Goal: Information Seeking & Learning: Understand process/instructions

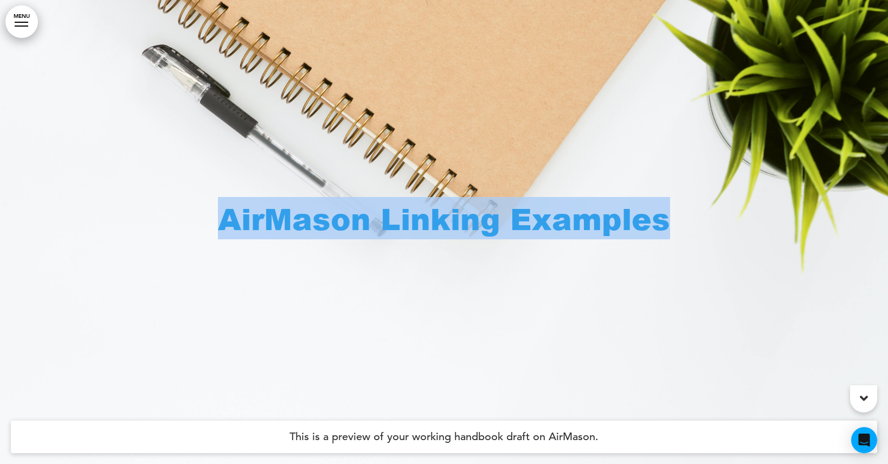
drag, startPoint x: 181, startPoint y: 214, endPoint x: 770, endPoint y: 233, distance: 589.4
click at [770, 233] on div "AirMason Linking Examples" at bounding box center [444, 232] width 888 height 464
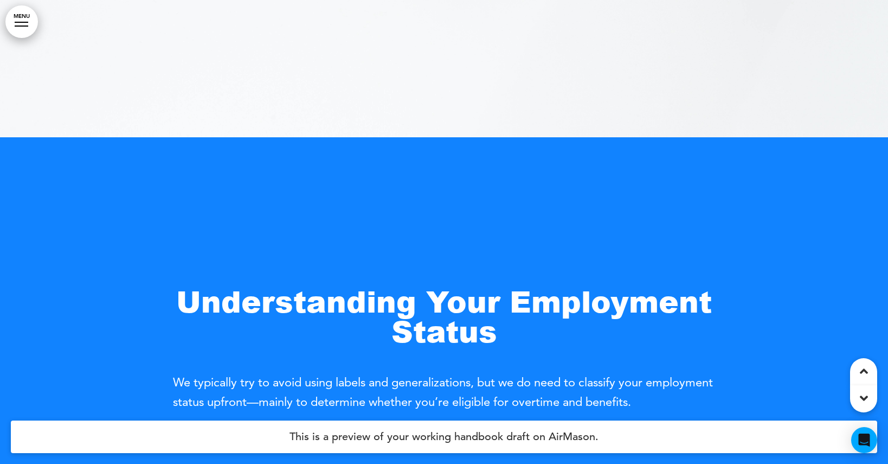
scroll to position [479, 0]
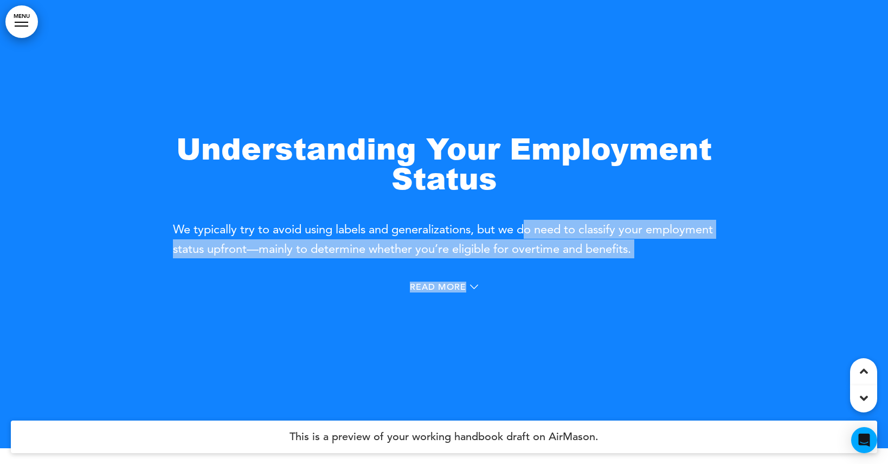
drag, startPoint x: 172, startPoint y: 227, endPoint x: 526, endPoint y: 231, distance: 354.2
click at [526, 231] on div "Understanding Your Employment Status We typically try to avoid using labels and…" at bounding box center [444, 216] width 888 height 464
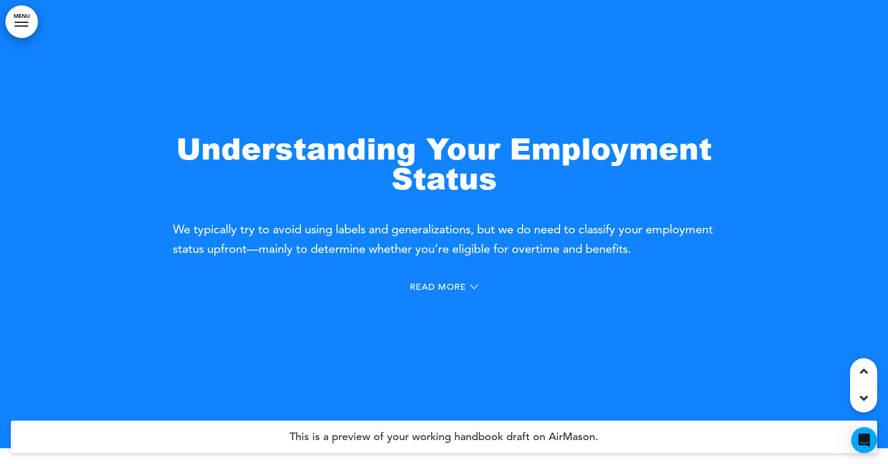
click at [487, 233] on span "We typically try to avoid using labels and generalizations, but we do need to c…" at bounding box center [443, 239] width 540 height 34
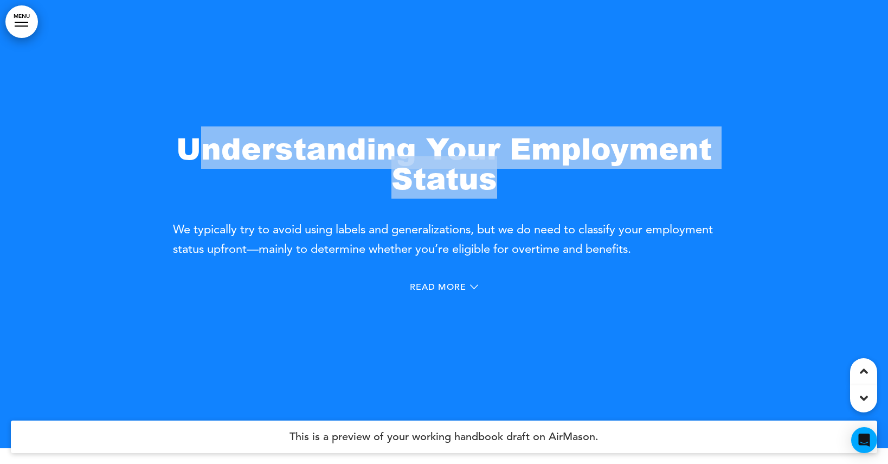
drag, startPoint x: 513, startPoint y: 185, endPoint x: 198, endPoint y: 139, distance: 318.5
click at [198, 139] on h1 "Understanding Your Employment Status" at bounding box center [444, 163] width 542 height 60
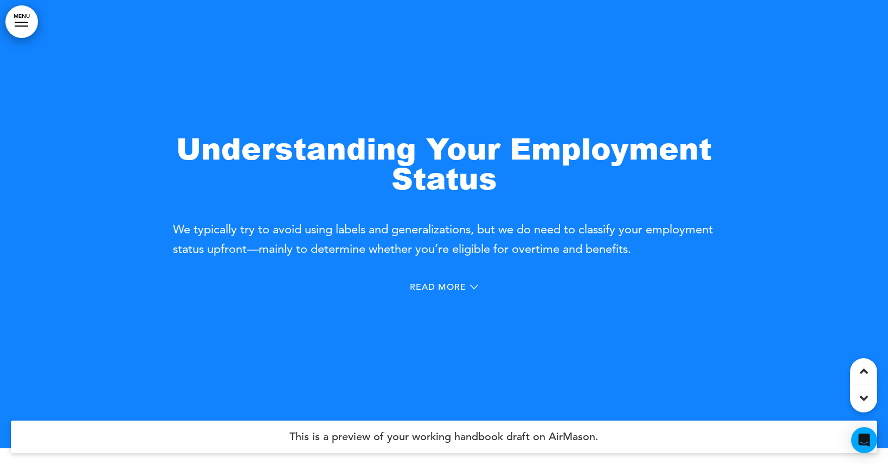
click at [323, 253] on span "We typically try to avoid using labels and generalizations, but we do need to c…" at bounding box center [443, 239] width 540 height 34
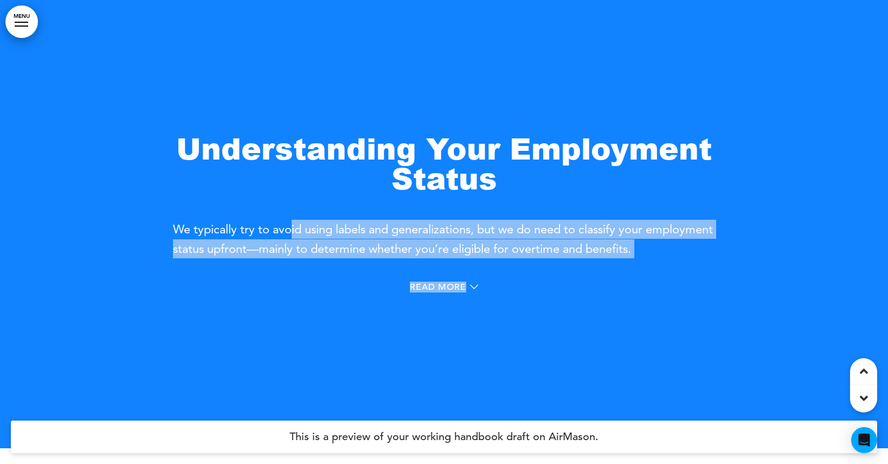
drag, startPoint x: 168, startPoint y: 227, endPoint x: 293, endPoint y: 236, distance: 125.7
click at [293, 236] on div "Understanding Your Employment Status We typically try to avoid using labels and…" at bounding box center [444, 216] width 888 height 464
click at [293, 236] on p "We typically try to avoid using labels and generalizations, but we do need to c…" at bounding box center [444, 239] width 542 height 38
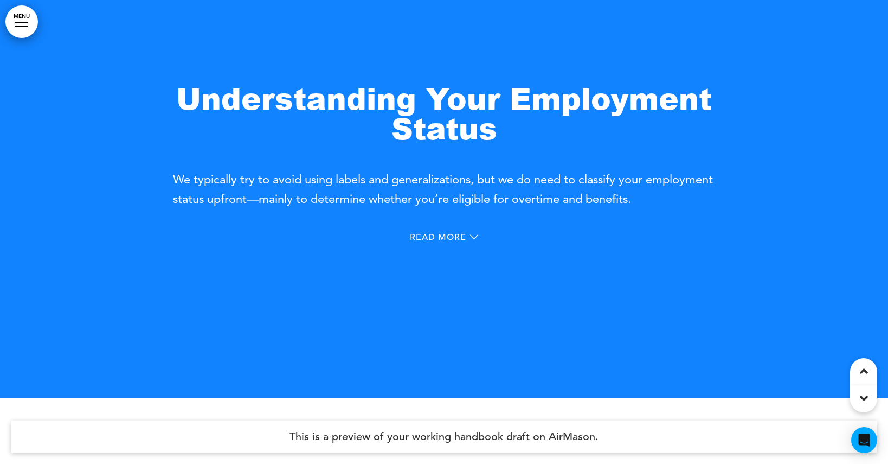
scroll to position [531, 0]
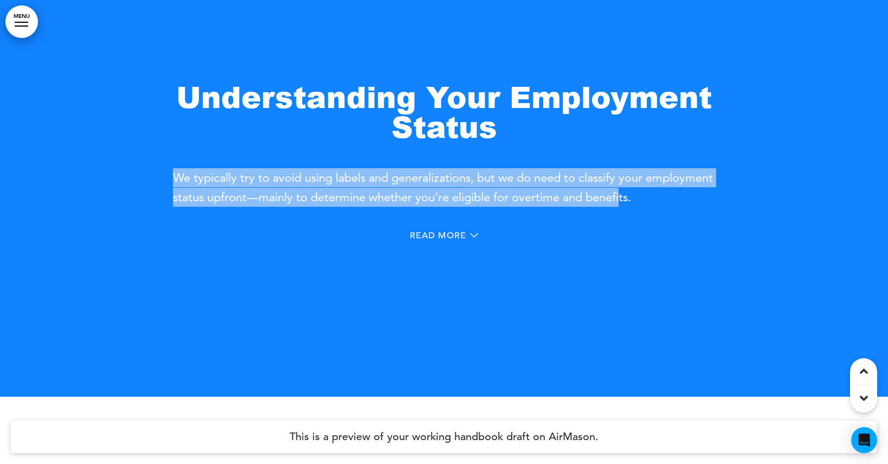
drag, startPoint x: 173, startPoint y: 180, endPoint x: 695, endPoint y: 199, distance: 522.1
click at [695, 199] on span "We typically try to avoid using labels and generalizations, but we do need to c…" at bounding box center [443, 187] width 540 height 34
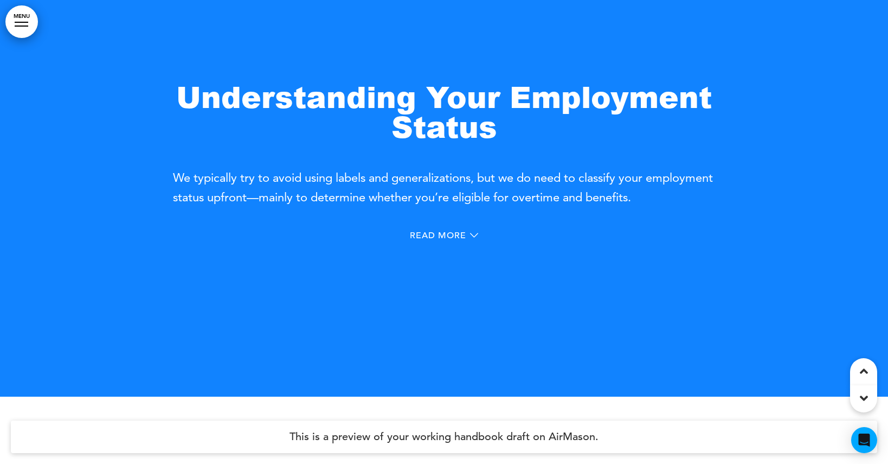
click at [698, 200] on span "We typically try to avoid using labels and generalizations, but we do need to c…" at bounding box center [443, 187] width 540 height 34
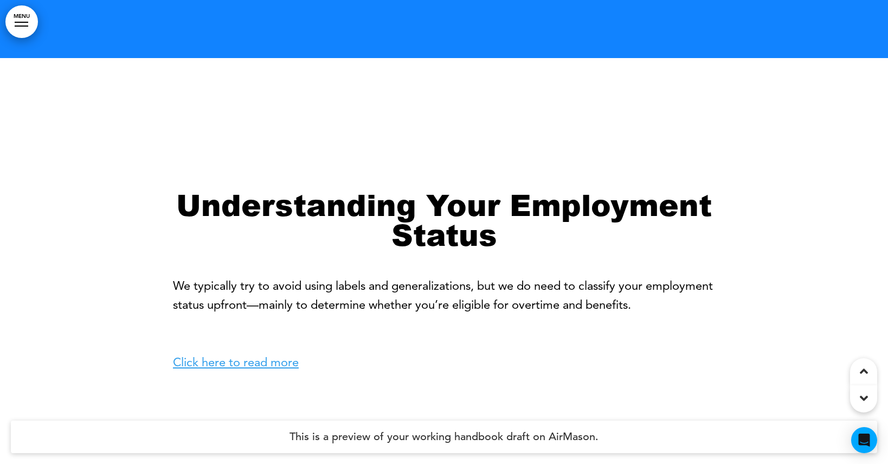
scroll to position [904, 0]
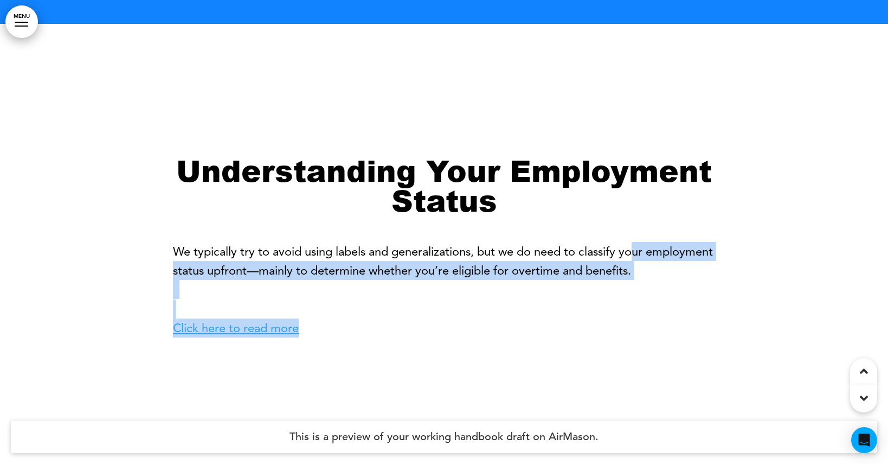
drag, startPoint x: 170, startPoint y: 250, endPoint x: 641, endPoint y: 248, distance: 470.8
click at [641, 248] on div "Understanding Your Employment Status We typically try to avoid using labels and…" at bounding box center [444, 256] width 888 height 464
click at [641, 248] on p "We typically try to avoid using labels and generalizations, but we do need to c…" at bounding box center [444, 289] width 542 height 95
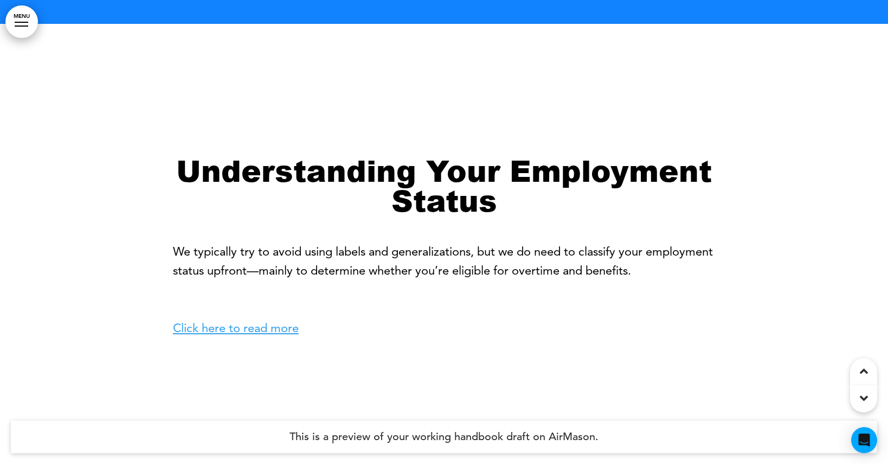
click at [284, 327] on link "Click here to read more" at bounding box center [236, 328] width 126 height 15
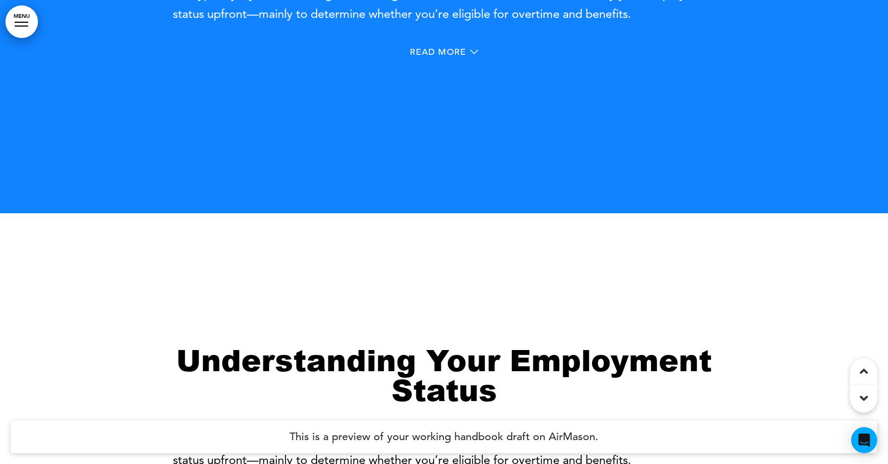
scroll to position [573, 0]
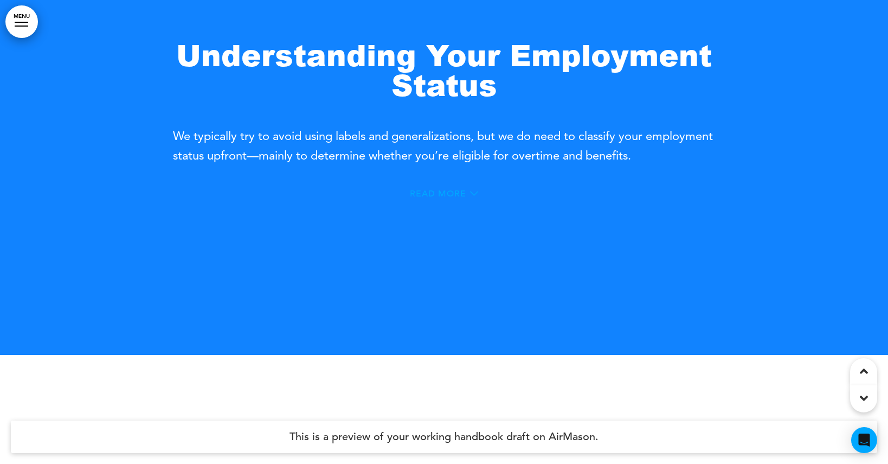
click at [475, 194] on icon at bounding box center [474, 193] width 8 height 4
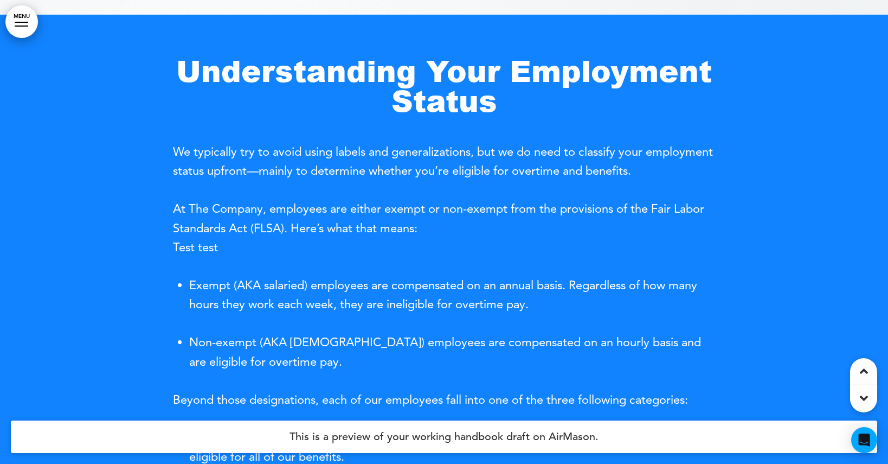
scroll to position [890, 0]
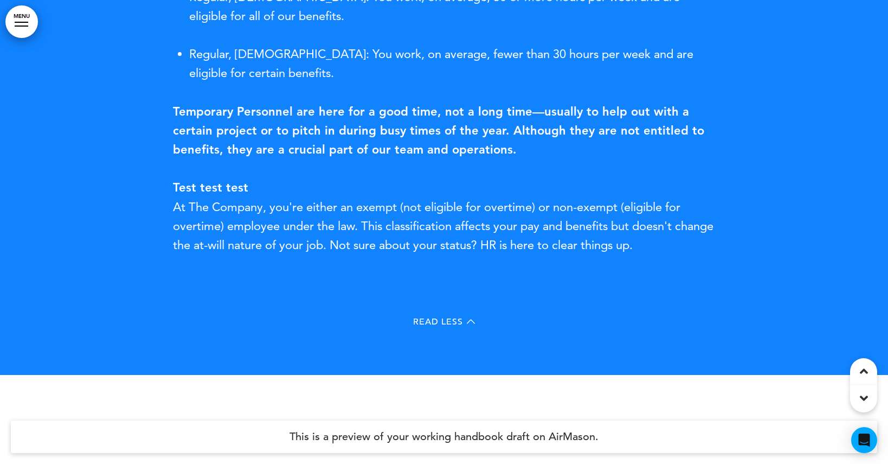
click at [478, 323] on div "Read Less" at bounding box center [444, 323] width 542 height 22
click at [466, 322] on div "Read Less" at bounding box center [444, 321] width 62 height 9
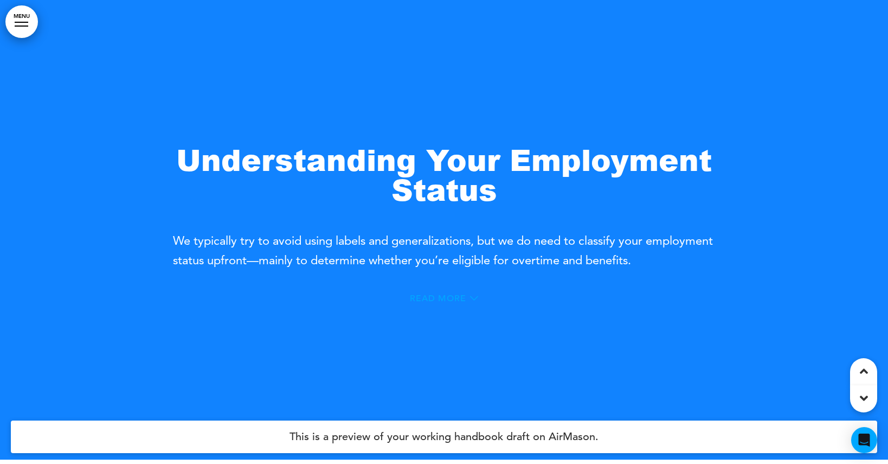
scroll to position [464, 0]
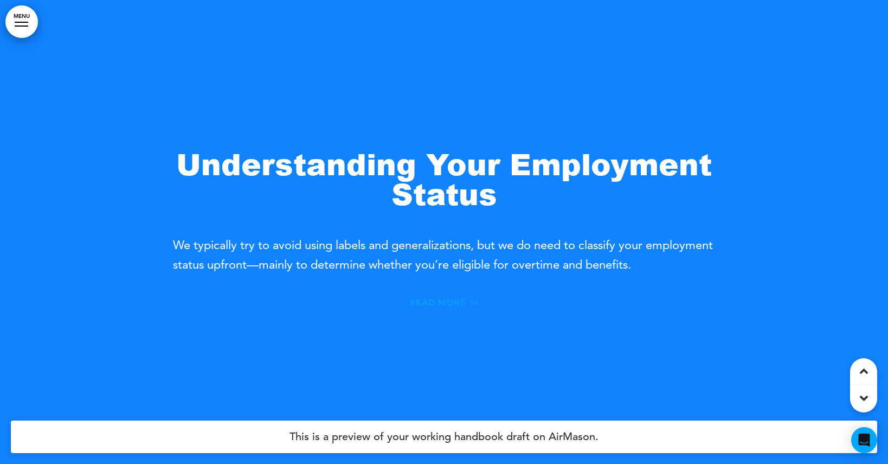
click at [474, 302] on icon at bounding box center [474, 302] width 8 height 8
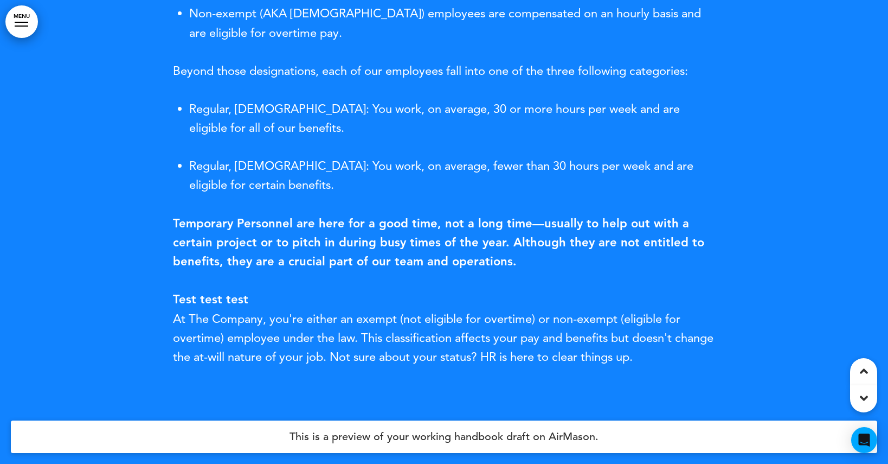
scroll to position [920, 0]
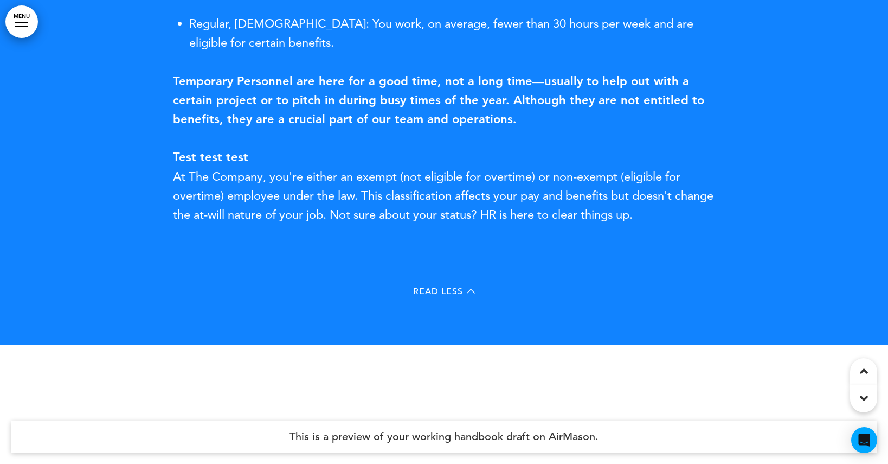
click at [466, 285] on div "Read Less" at bounding box center [444, 293] width 542 height 22
click at [468, 287] on icon at bounding box center [471, 291] width 8 height 8
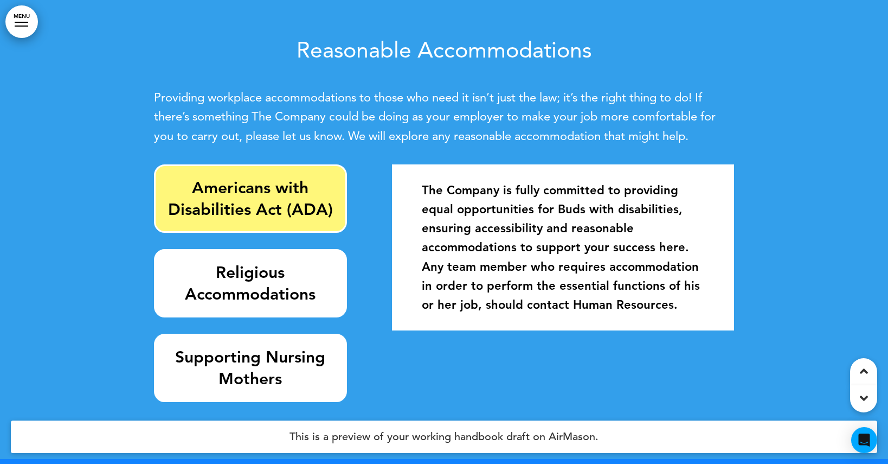
scroll to position [1395, 0]
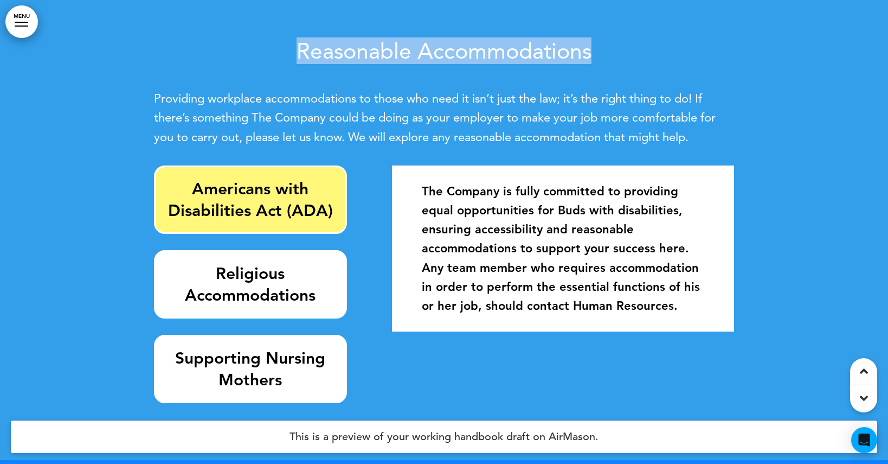
drag, startPoint x: 300, startPoint y: 53, endPoint x: 594, endPoint y: 52, distance: 294.5
click at [594, 53] on h2 "Reasonable Accommodations" at bounding box center [444, 51] width 580 height 22
click at [24, 17] on link "MENU" at bounding box center [21, 21] width 33 height 33
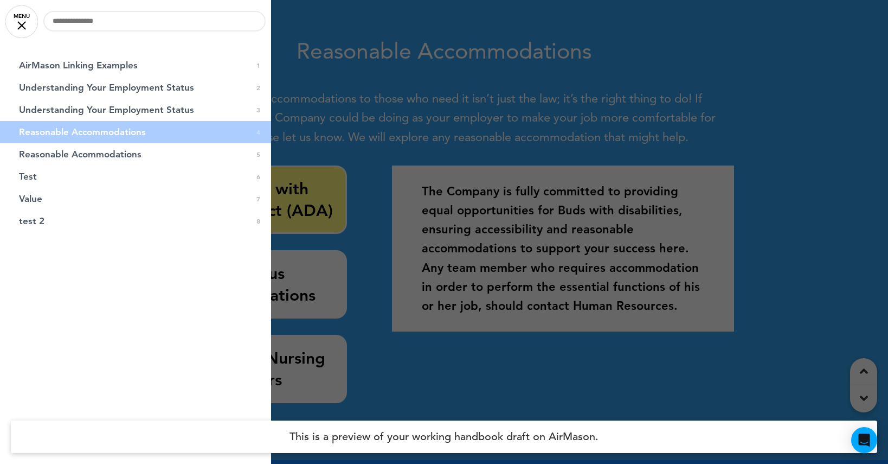
click at [306, 16] on div at bounding box center [444, 232] width 888 height 464
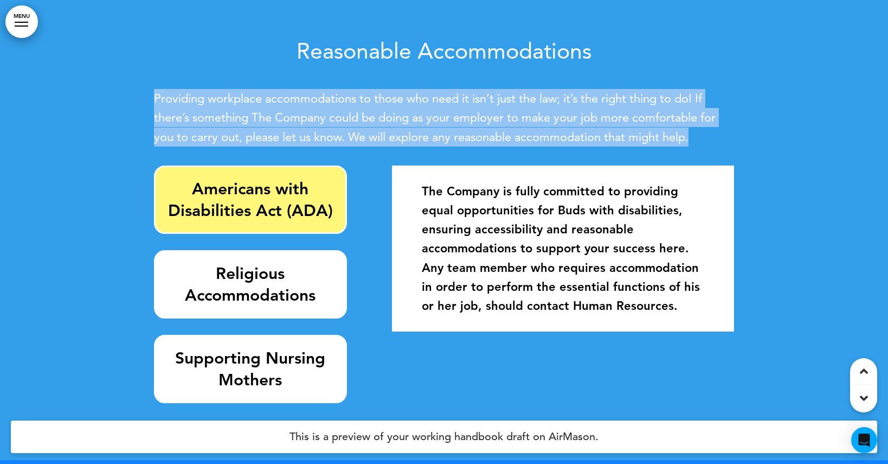
drag, startPoint x: 156, startPoint y: 97, endPoint x: 698, endPoint y: 139, distance: 543.5
click at [698, 139] on p "Providing workplace accommodations to those who need it isn’t just the law; it’…" at bounding box center [444, 117] width 580 height 57
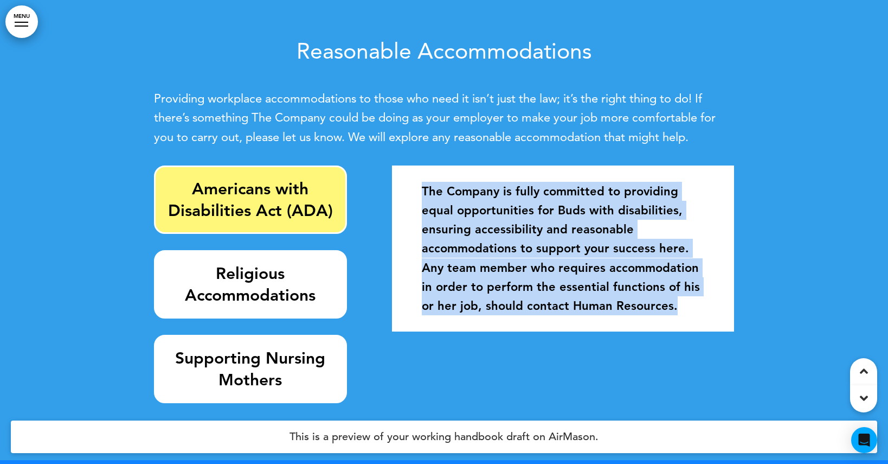
drag, startPoint x: 422, startPoint y: 188, endPoint x: 731, endPoint y: 325, distance: 338.0
click at [731, 325] on div "The Company is fully committed to providing equal opportunities for Buds with d…" at bounding box center [563, 248] width 342 height 166
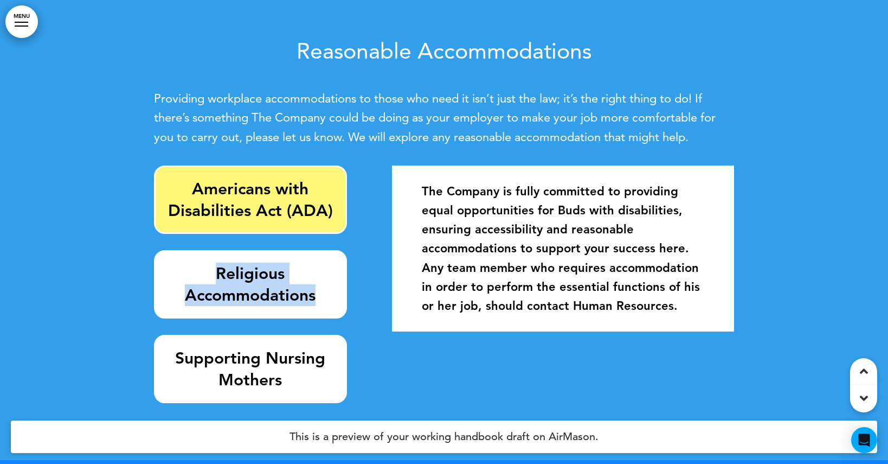
drag, startPoint x: 216, startPoint y: 272, endPoint x: 332, endPoint y: 292, distance: 118.3
click at [332, 292] on h6 "Religious Accommodations" at bounding box center [251, 284] width 168 height 43
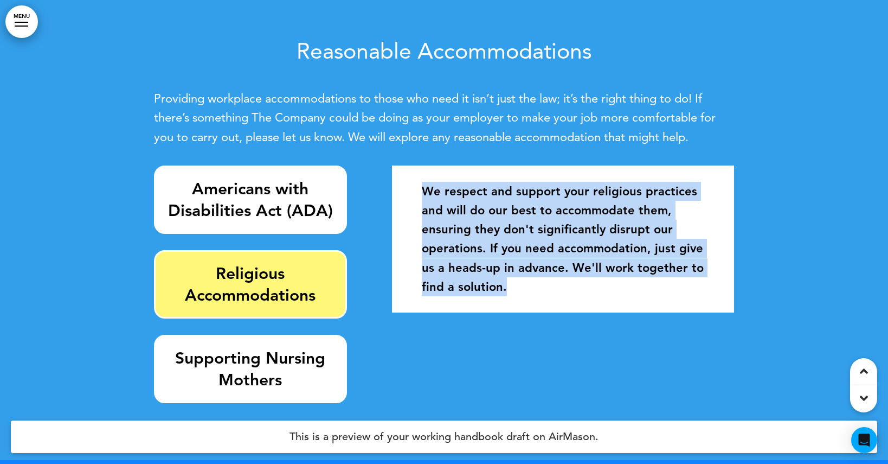
drag, startPoint x: 427, startPoint y: 188, endPoint x: 523, endPoint y: 304, distance: 150.6
click at [523, 304] on div "We respect and support your religious practices and will do our best to accommo…" at bounding box center [563, 239] width 326 height 136
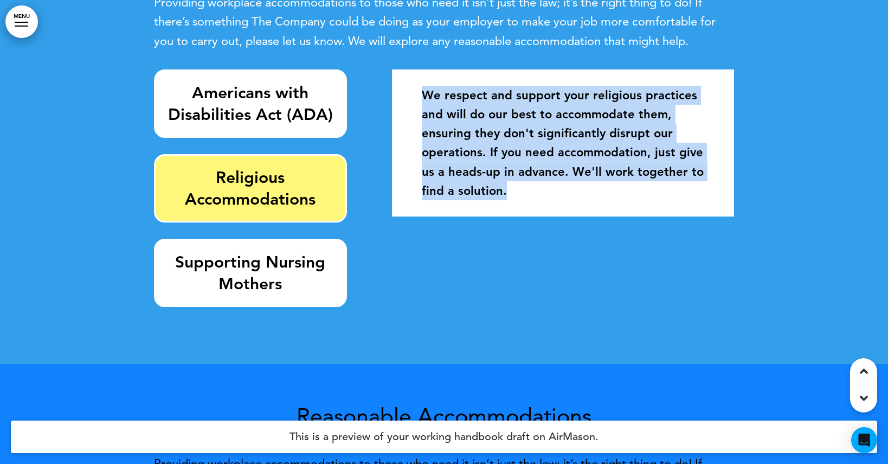
scroll to position [1378, 0]
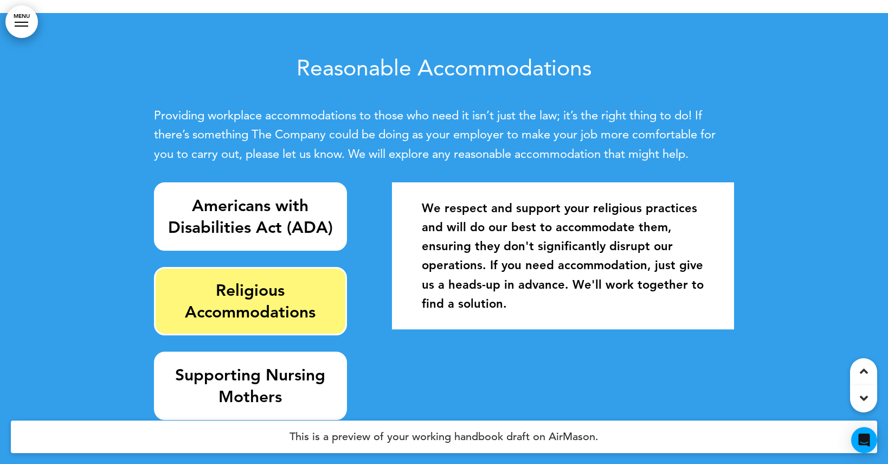
click at [443, 221] on strong "We respect and support your religious practices and will do our best to accommo…" at bounding box center [563, 256] width 282 height 110
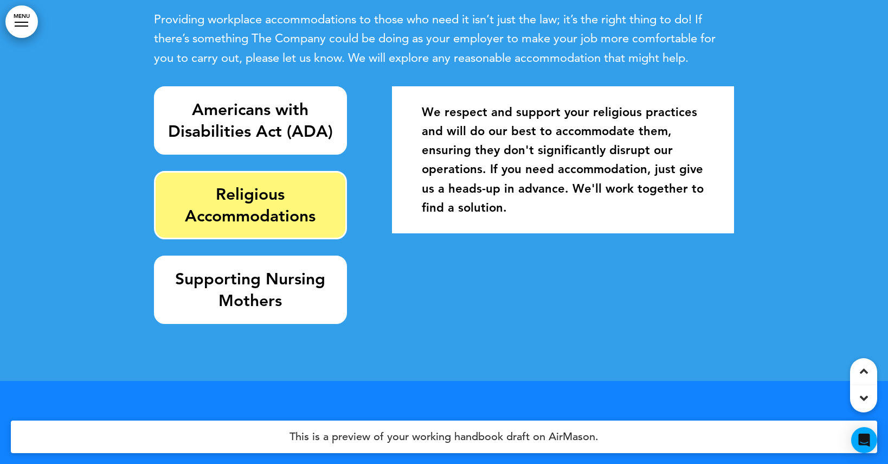
scroll to position [1383, 0]
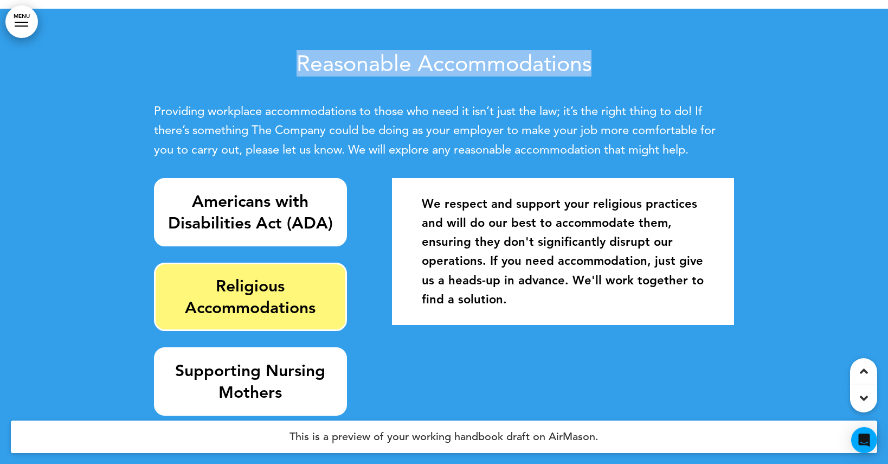
drag, startPoint x: 306, startPoint y: 69, endPoint x: 625, endPoint y: 67, distance: 318.9
click at [625, 67] on h2 "Reasonable Accommodations" at bounding box center [444, 63] width 580 height 22
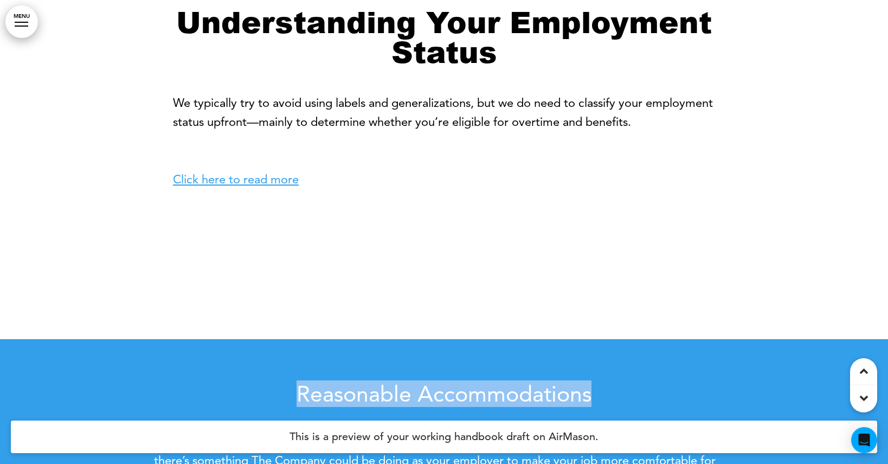
scroll to position [1051, 0]
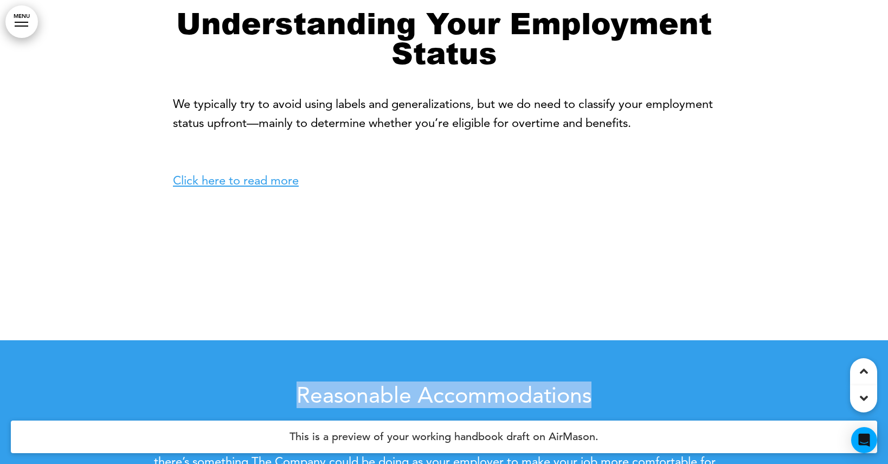
click at [14, 22] on link "MENU" at bounding box center [21, 21] width 33 height 33
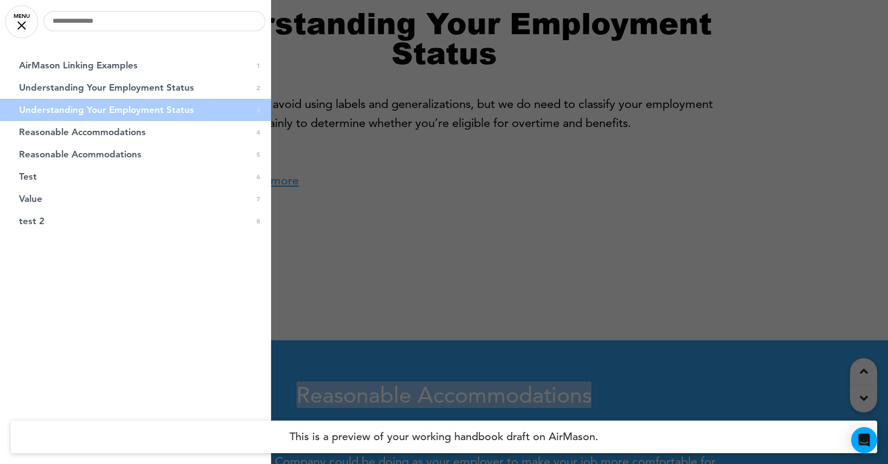
click at [28, 33] on link "MENU" at bounding box center [21, 21] width 33 height 33
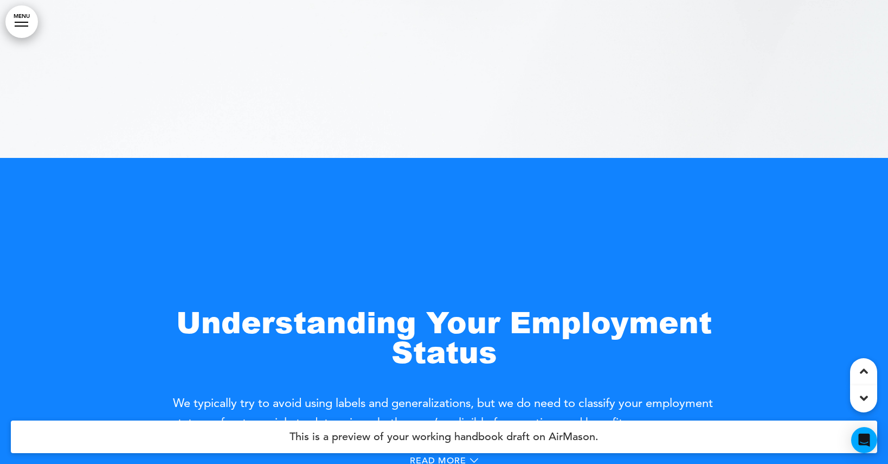
scroll to position [318, 0]
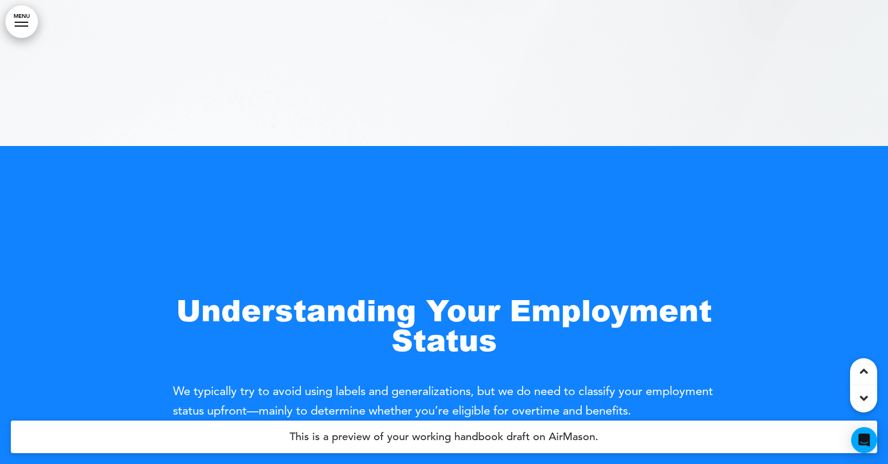
click at [19, 24] on link "MENU" at bounding box center [21, 21] width 33 height 33
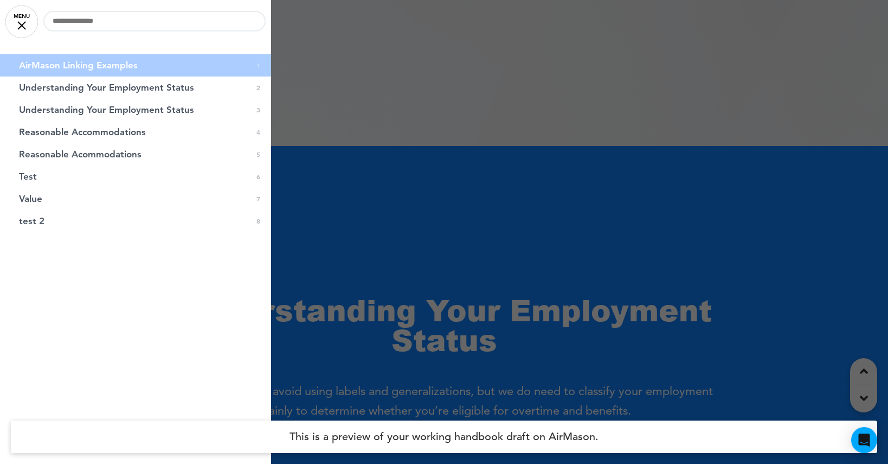
click at [344, 134] on div at bounding box center [444, 232] width 888 height 464
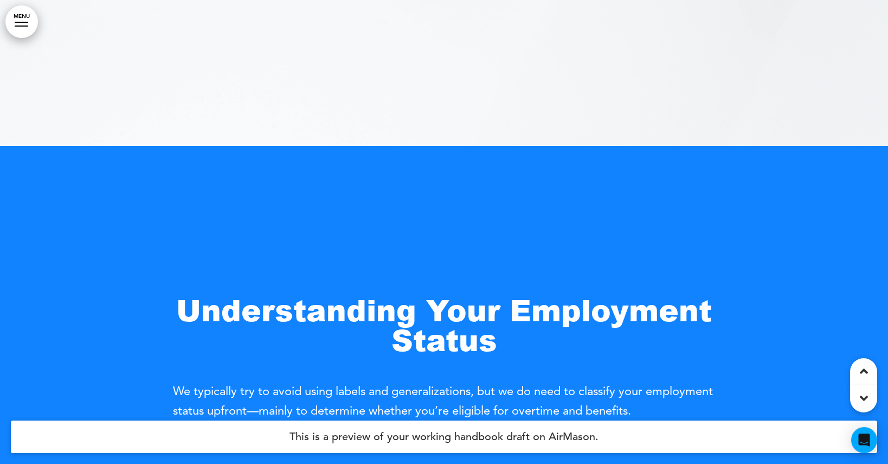
click at [27, 24] on link "MENU" at bounding box center [21, 21] width 33 height 33
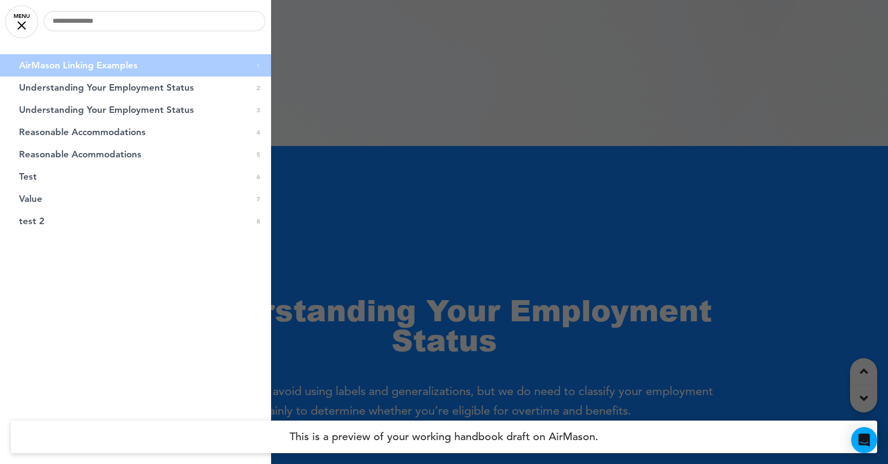
click at [355, 70] on div at bounding box center [444, 232] width 888 height 464
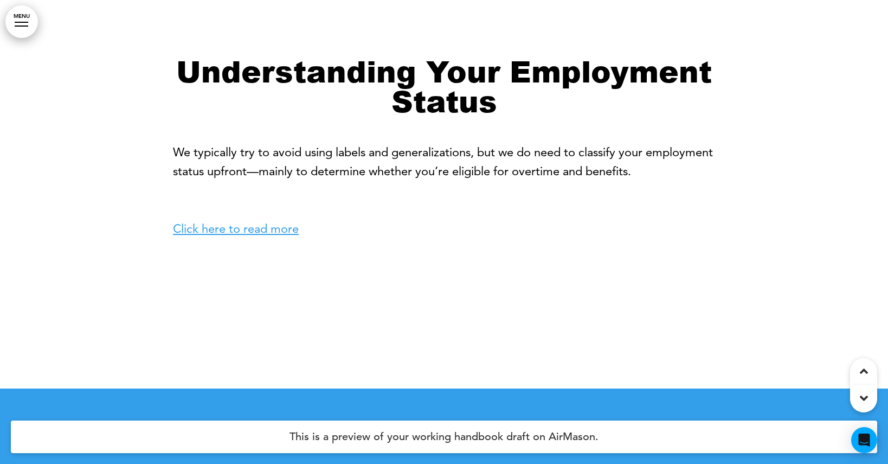
scroll to position [1003, 0]
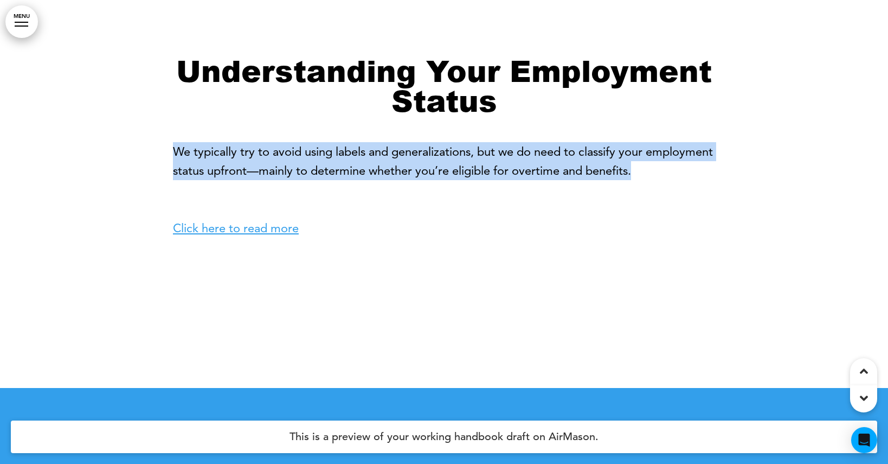
drag, startPoint x: 174, startPoint y: 152, endPoint x: 714, endPoint y: 166, distance: 540.4
click at [714, 166] on p "We typically try to avoid using labels and generalizations, but we do need to c…" at bounding box center [444, 189] width 542 height 95
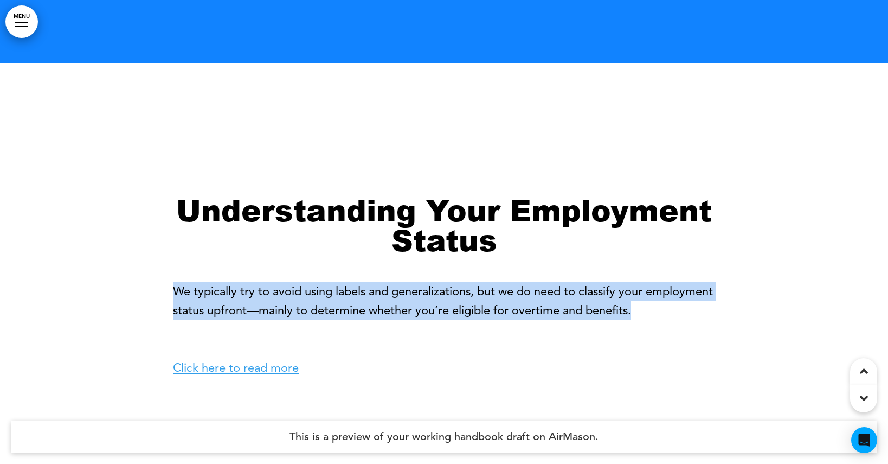
scroll to position [685, 0]
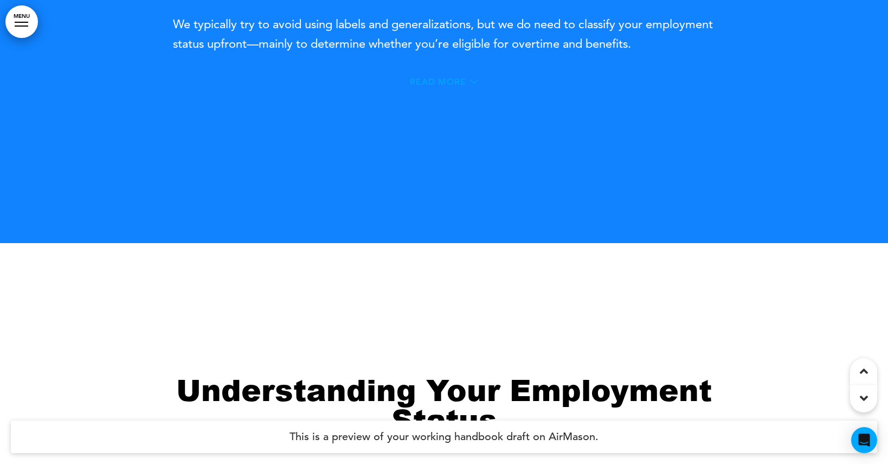
click at [471, 81] on icon at bounding box center [474, 82] width 8 height 8
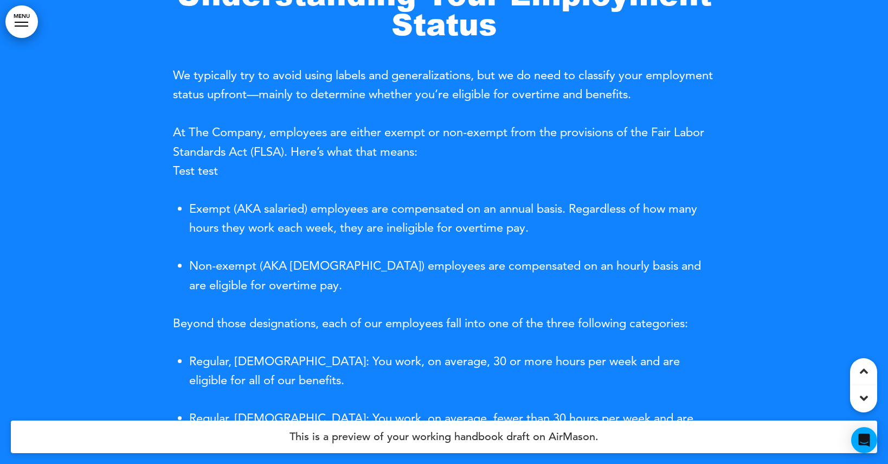
scroll to position [508, 0]
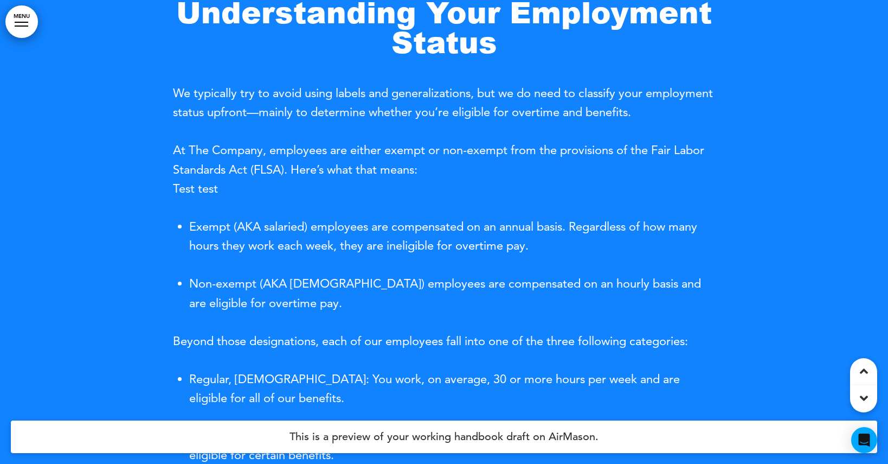
click at [471, 81] on div "Understanding Your Employment Status We typically try to avoid using labels and…" at bounding box center [444, 59] width 542 height 125
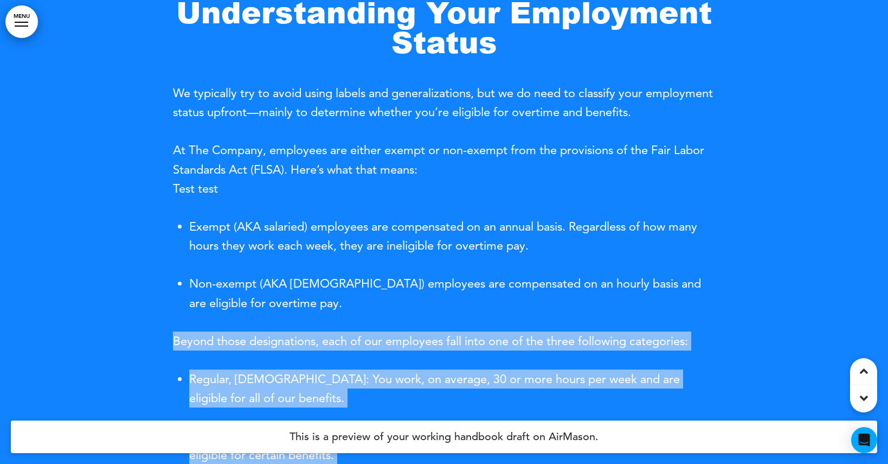
drag, startPoint x: 171, startPoint y: 156, endPoint x: 284, endPoint y: 306, distance: 188.0
click at [284, 306] on div "Understanding Your Employment Status We typically try to avoid using labels and…" at bounding box center [444, 356] width 888 height 801
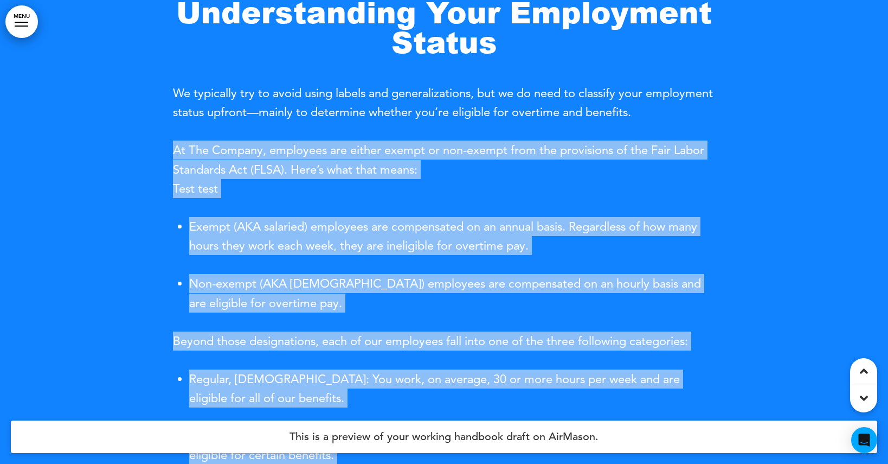
click at [174, 146] on div "Understanding Your Employment Status We typically try to avoid using labels and…" at bounding box center [444, 356] width 888 height 801
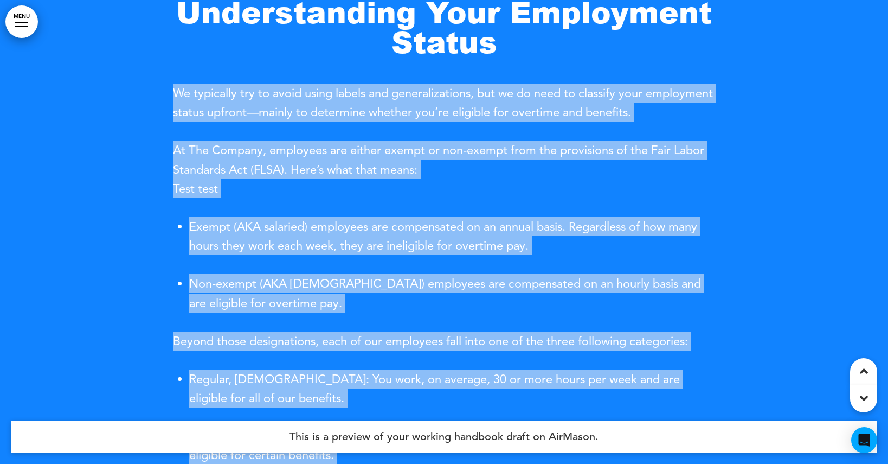
drag, startPoint x: 176, startPoint y: 88, endPoint x: 719, endPoint y: 118, distance: 543.2
click at [719, 118] on div "Understanding Your Employment Status We typically try to avoid using labels and…" at bounding box center [444, 356] width 888 height 801
click at [719, 118] on div at bounding box center [444, 356] width 888 height 801
drag, startPoint x: 175, startPoint y: 86, endPoint x: 715, endPoint y: 115, distance: 541.0
click at [715, 115] on div "Understanding Your Employment Status We typically try to avoid using labels and…" at bounding box center [444, 356] width 888 height 801
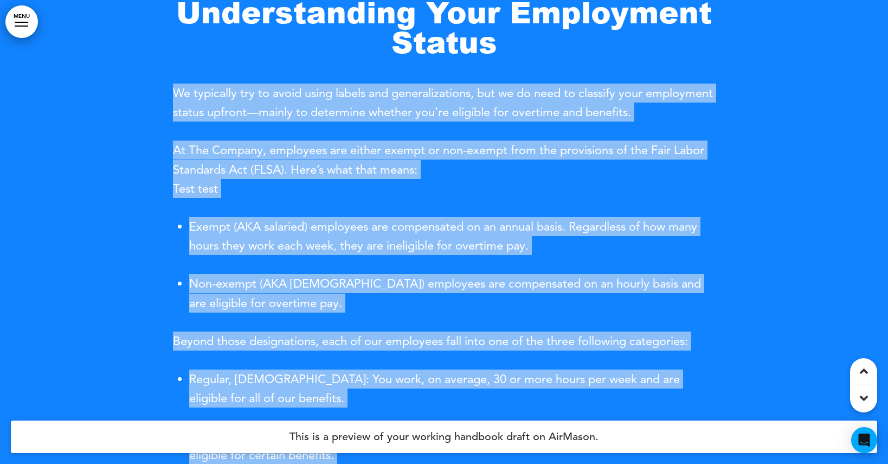
click at [341, 225] on span "Exempt (AKA salaried) employees are compensated on an annual basis. Regardless …" at bounding box center [443, 236] width 508 height 34
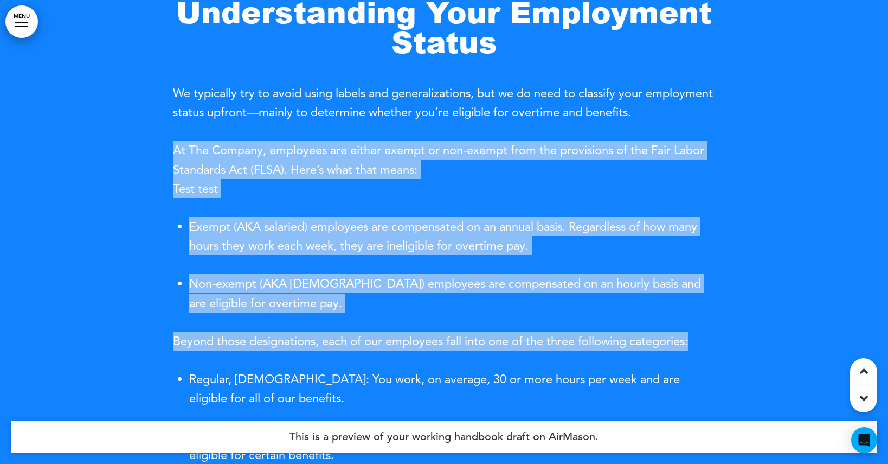
drag, startPoint x: 173, startPoint y: 151, endPoint x: 378, endPoint y: 357, distance: 290.7
click at [378, 357] on div "At The Company, employees are either exempt or non-exempt from the provisions o…" at bounding box center [444, 407] width 542 height 534
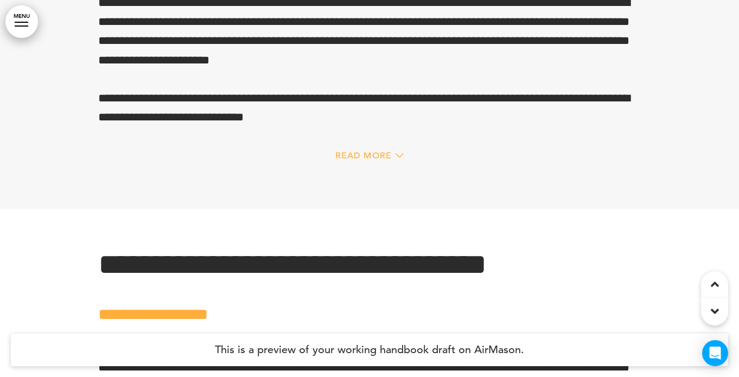
scroll to position [14552, 0]
